Goal: Task Accomplishment & Management: Complete application form

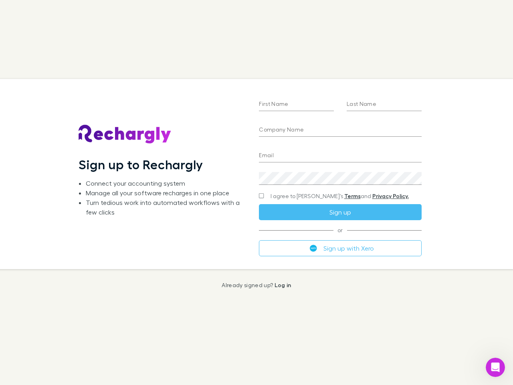
click at [257, 193] on div "First Name Last Name Company Name Email Create a password I agree to Rechargly’…" at bounding box center [340, 174] width 175 height 190
click at [296, 105] on input "First Name" at bounding box center [296, 104] width 75 height 13
click at [384, 105] on input "Last Name" at bounding box center [384, 104] width 75 height 13
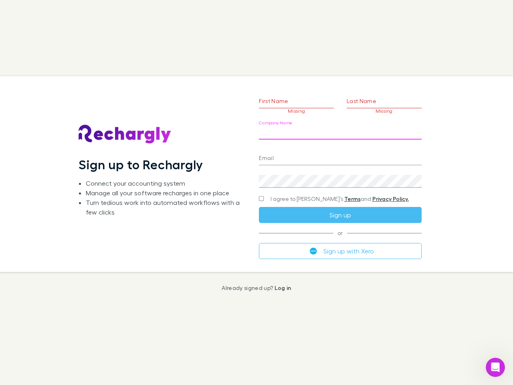
click at [340, 130] on input "Company Name" at bounding box center [340, 133] width 162 height 13
click at [340, 156] on input "Email" at bounding box center [340, 158] width 162 height 13
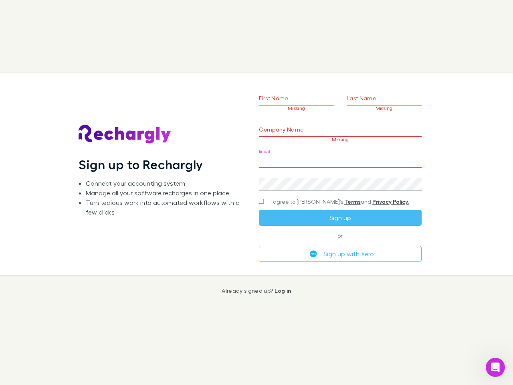
click at [340, 179] on div "Create a password" at bounding box center [340, 180] width 162 height 19
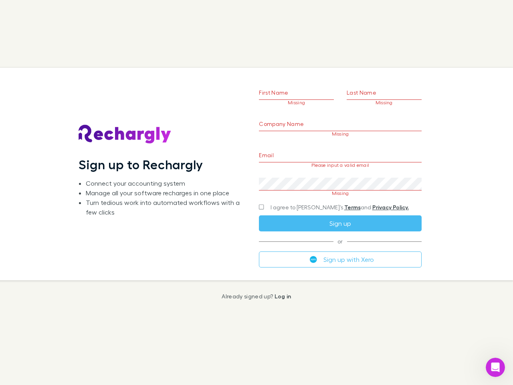
click at [325, 196] on form "First Name Missing Last Name Missing Company Name Missing Email Please input a …" at bounding box center [340, 164] width 162 height 206
click at [340, 212] on div "I agree to [PERSON_NAME]’s Terms and Privacy Policy." at bounding box center [340, 208] width 162 height 10
click at [340, 248] on form "First Name Missing Last Name Missing Company Name Missing Email Please input a …" at bounding box center [340, 164] width 162 height 206
click at [496, 367] on icon "Open Intercom Messenger" at bounding box center [495, 367] width 13 height 13
